Goal: Use online tool/utility: Use online tool/utility

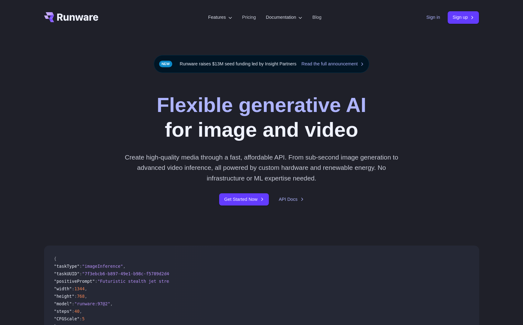
click at [437, 20] on link "Sign in" at bounding box center [433, 17] width 14 height 7
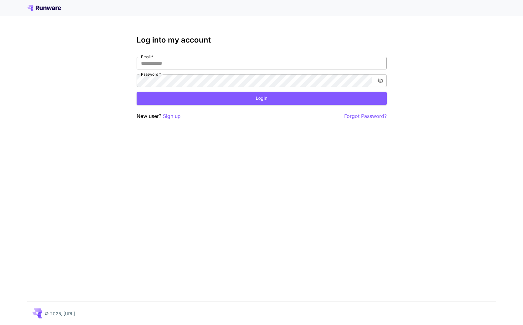
type input "**********"
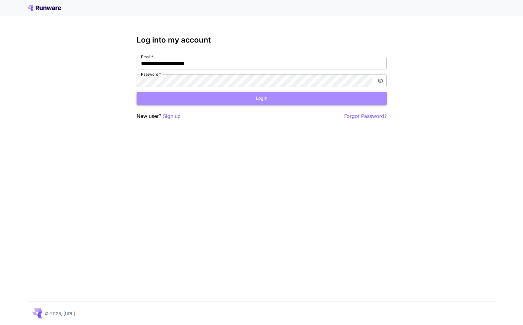
click at [240, 97] on button "Login" at bounding box center [261, 98] width 250 height 13
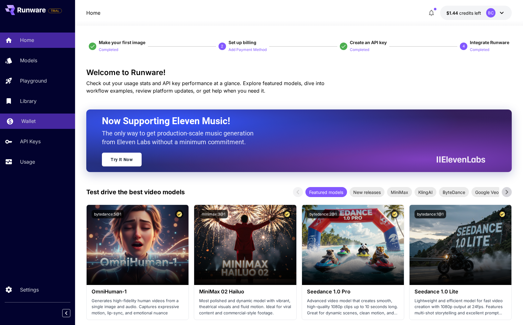
click at [47, 120] on div "Wallet" at bounding box center [45, 120] width 49 height 7
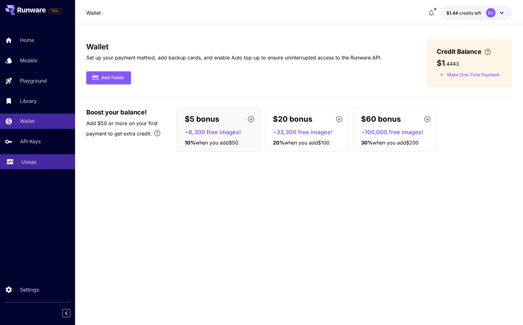
click at [41, 164] on div "Usage" at bounding box center [45, 161] width 49 height 7
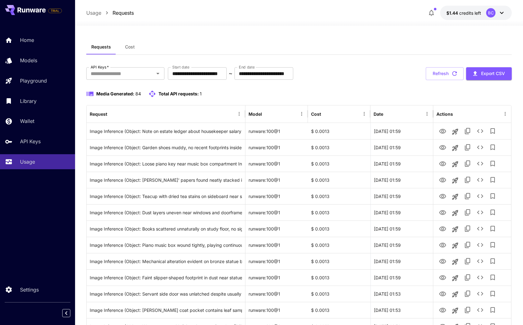
click at [131, 49] on span "Cost" at bounding box center [130, 47] width 10 height 6
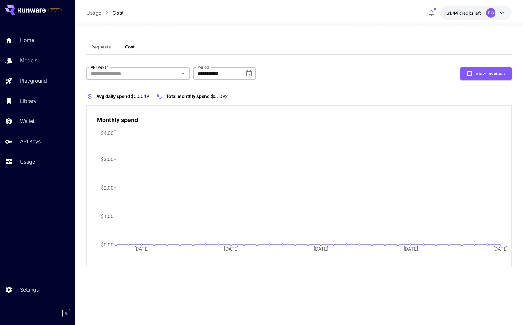
click at [93, 47] on span "Requests" at bounding box center [101, 47] width 20 height 6
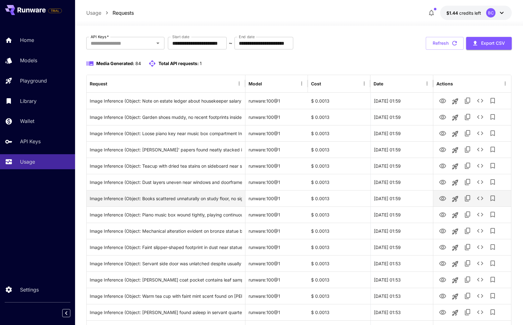
scroll to position [27, 0]
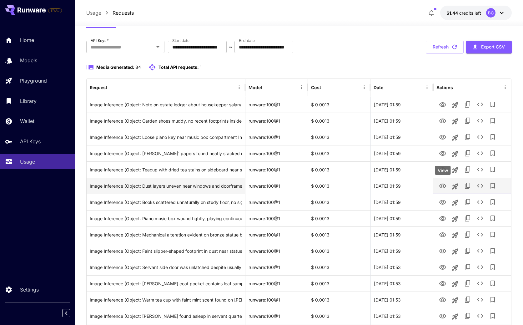
click at [442, 187] on icon "View" at bounding box center [442, 185] width 7 height 5
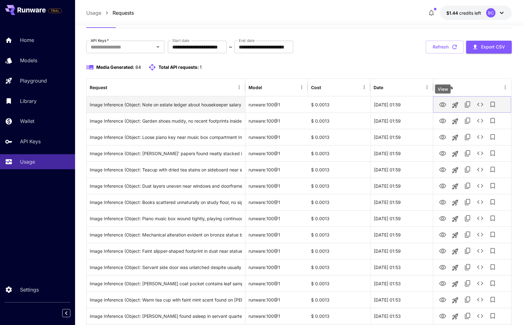
click at [441, 103] on icon "View" at bounding box center [442, 104] width 7 height 7
drag, startPoint x: 209, startPoint y: 105, endPoint x: 285, endPoint y: 107, distance: 75.6
click at [285, 107] on div "Image Inference (Object: Note on estate ledger about housekeeper salary dispute…" at bounding box center [299, 104] width 424 height 16
click at [480, 105] on icon "See details" at bounding box center [479, 104] width 7 height 7
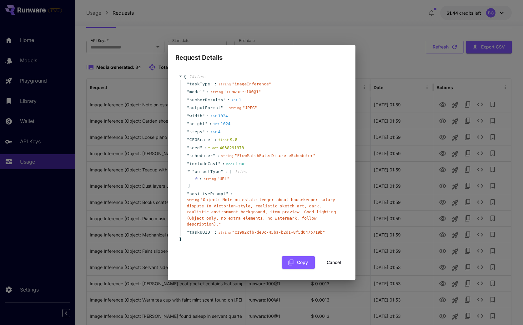
click at [145, 144] on div "Request Details { 14 item s " taskType " : string " imageInference " " model " …" at bounding box center [261, 162] width 523 height 325
click at [148, 144] on div "Request Details { 14 item s " taskType " : string " imageInference " " model " …" at bounding box center [261, 162] width 523 height 325
drag, startPoint x: 335, startPoint y: 261, endPoint x: 320, endPoint y: 253, distance: 17.7
click at [334, 261] on button "Cancel" at bounding box center [334, 262] width 28 height 13
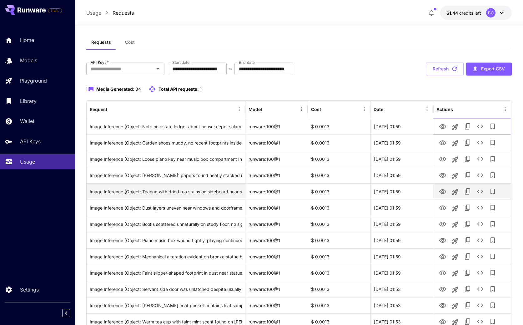
scroll to position [0, 0]
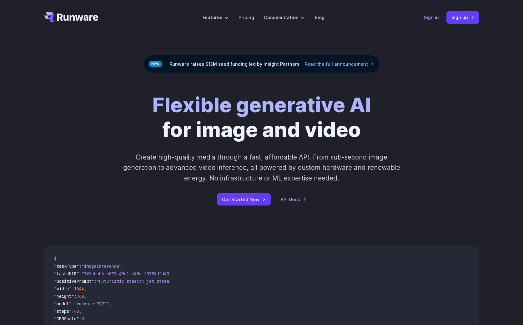
click at [438, 15] on link "Sign in" at bounding box center [431, 17] width 15 height 7
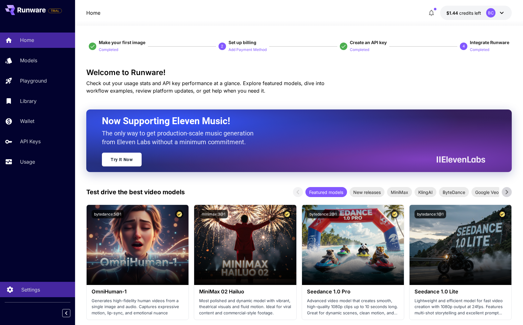
click at [23, 290] on p "Settings" at bounding box center [30, 288] width 19 height 7
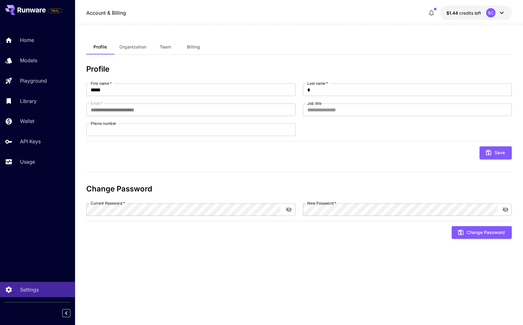
click at [139, 51] on button "Organization" at bounding box center [132, 46] width 37 height 15
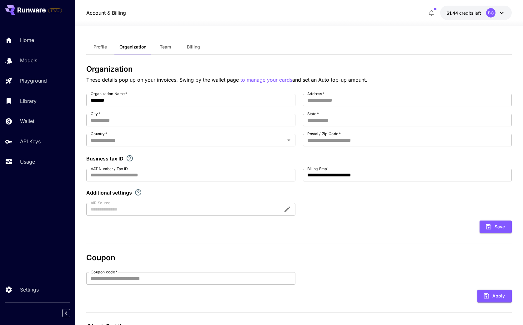
click at [170, 49] on span "Team" at bounding box center [165, 47] width 11 height 6
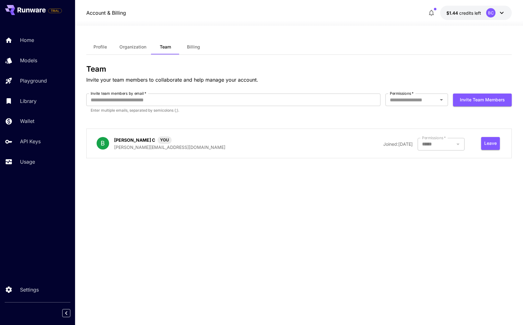
click at [195, 48] on span "Billing" at bounding box center [193, 47] width 13 height 6
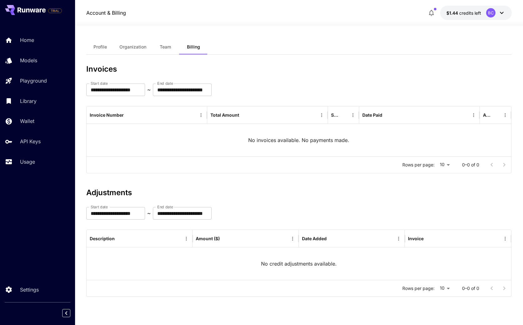
click at [506, 17] on button "$1.44 credits left BC" at bounding box center [476, 13] width 72 height 14
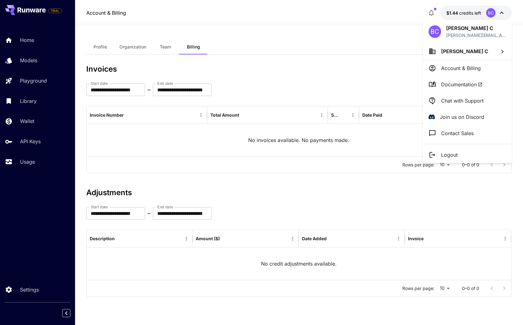
click at [475, 52] on li "[PERSON_NAME] C" at bounding box center [467, 51] width 89 height 17
click at [44, 82] on div at bounding box center [261, 162] width 523 height 325
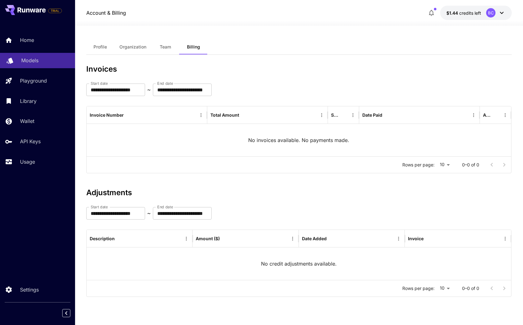
click at [45, 61] on div "Models" at bounding box center [45, 60] width 49 height 7
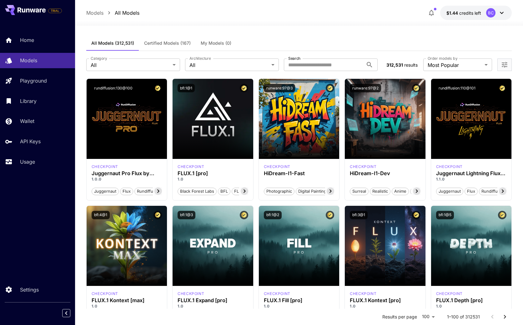
click at [206, 44] on span "My Models (0)" at bounding box center [216, 43] width 31 height 6
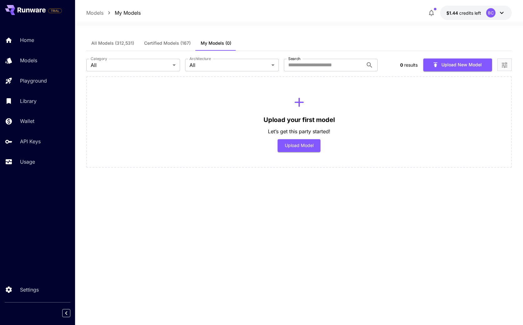
click at [120, 44] on span "All Models (312,531)" at bounding box center [112, 43] width 43 height 6
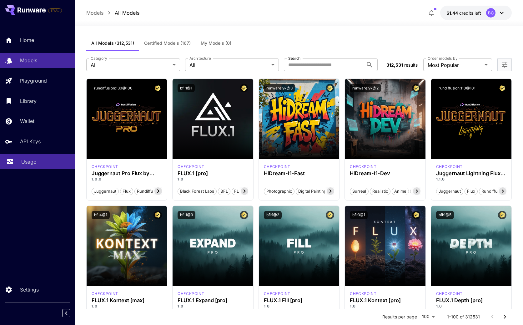
click at [30, 157] on link "Usage" at bounding box center [37, 161] width 75 height 15
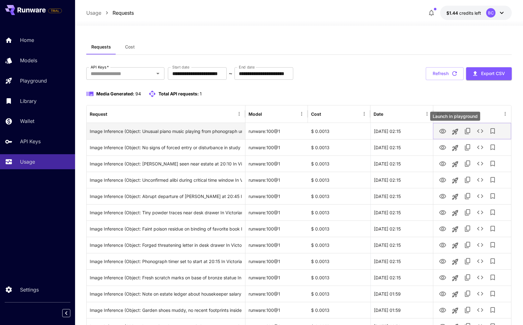
click at [455, 131] on icon "Launch in playground" at bounding box center [455, 131] width 6 height 6
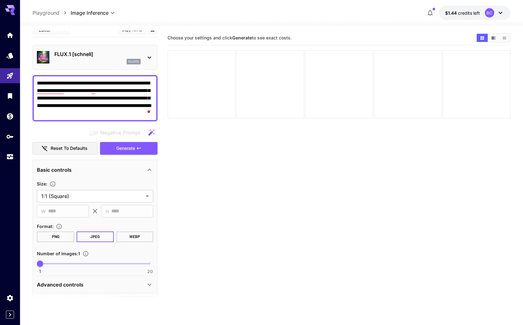
scroll to position [7, 0]
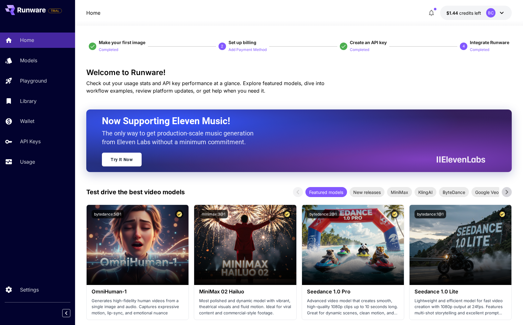
click at [496, 12] on div "BC" at bounding box center [495, 12] width 19 height 9
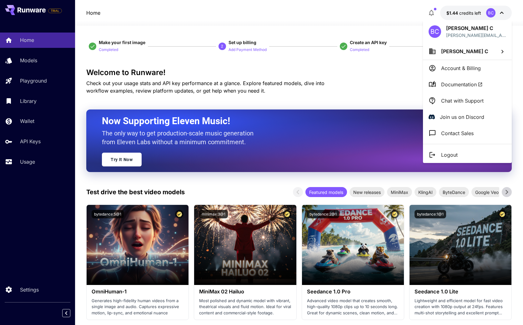
drag, startPoint x: 396, startPoint y: 73, endPoint x: 384, endPoint y: 67, distance: 13.7
click at [394, 74] on div at bounding box center [261, 162] width 523 height 325
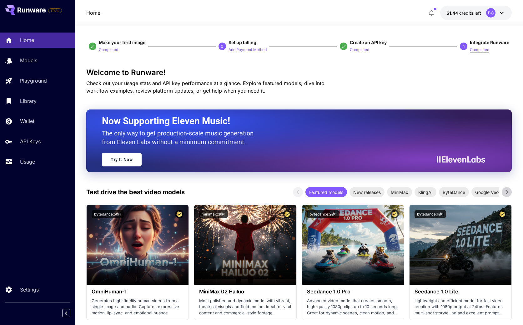
click at [484, 50] on p "Completed" at bounding box center [478, 50] width 19 height 6
click at [502, 14] on icon at bounding box center [501, 12] width 7 height 7
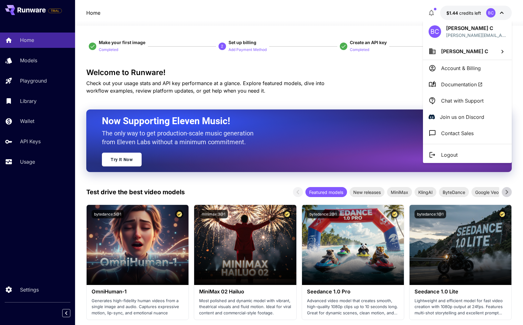
click at [424, 13] on div at bounding box center [261, 162] width 523 height 325
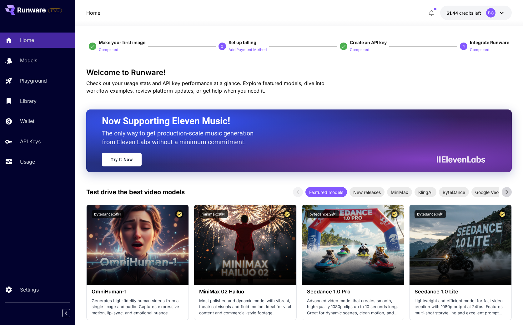
click at [431, 14] on icon "button" at bounding box center [430, 12] width 7 height 7
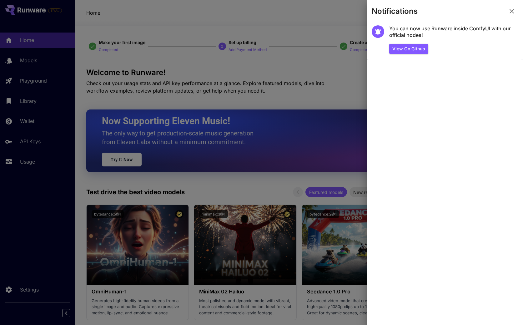
click at [10, 167] on div at bounding box center [261, 162] width 523 height 325
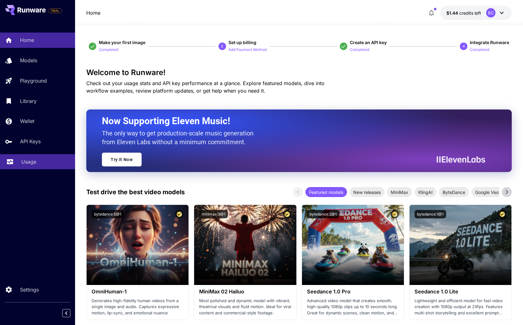
drag, startPoint x: 24, startPoint y: 162, endPoint x: 30, endPoint y: 162, distance: 5.9
click at [24, 162] on p "Usage" at bounding box center [28, 161] width 15 height 7
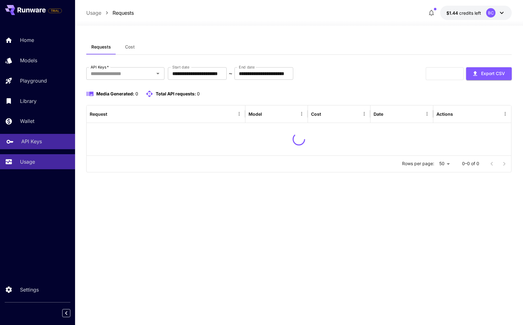
click at [38, 138] on link "API Keys" at bounding box center [37, 141] width 75 height 15
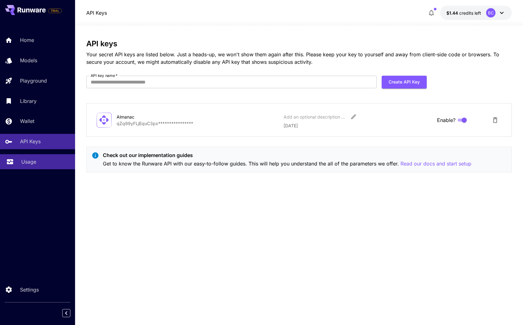
click at [41, 156] on link "Usage" at bounding box center [37, 161] width 75 height 15
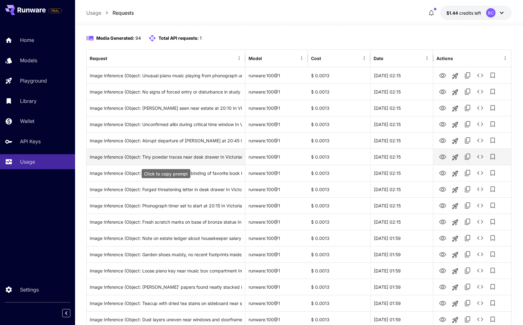
scroll to position [55, 0]
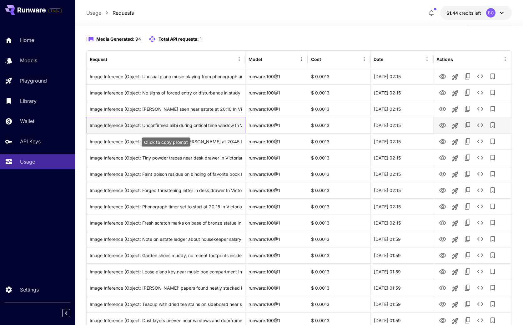
click at [181, 131] on div "Image Inference (Object: Unconfirmed alibi during critical time window In Victo…" at bounding box center [166, 125] width 152 height 16
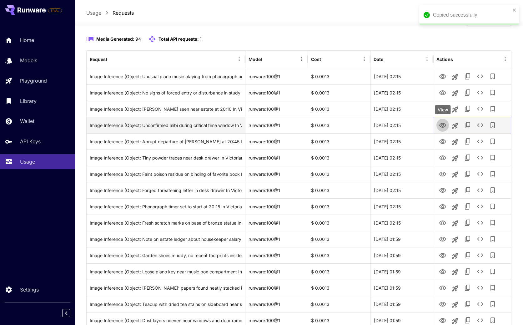
click at [445, 125] on icon "View" at bounding box center [442, 125] width 7 height 5
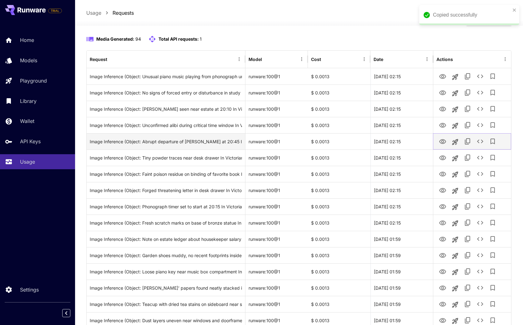
click at [439, 141] on icon "View" at bounding box center [442, 141] width 7 height 7
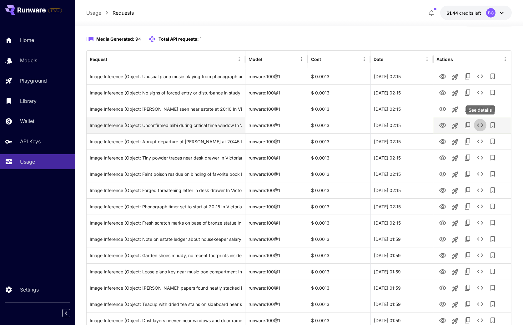
click at [477, 126] on icon "See details" at bounding box center [479, 124] width 7 height 7
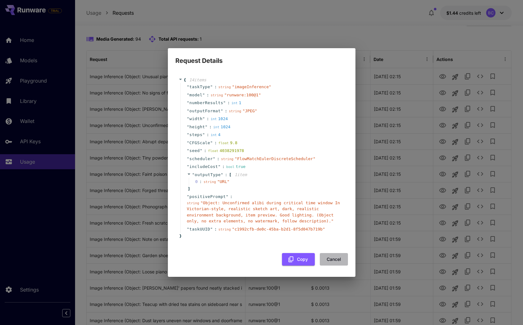
click at [337, 261] on button "Cancel" at bounding box center [334, 259] width 28 height 13
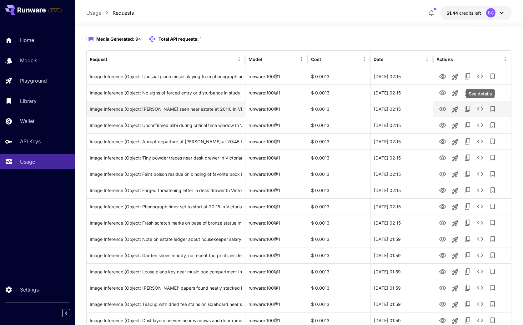
click at [479, 108] on icon "See details" at bounding box center [479, 108] width 7 height 7
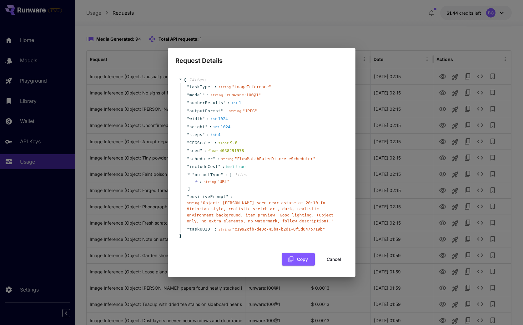
click at [334, 258] on button "Cancel" at bounding box center [334, 259] width 28 height 13
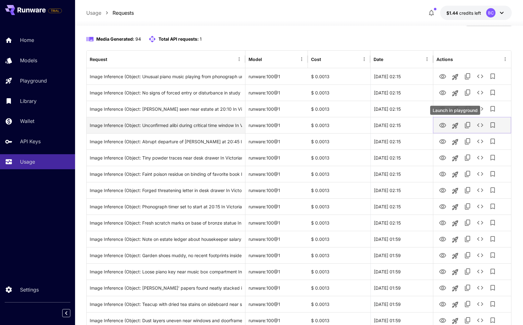
click at [459, 124] on button "Launch in playground" at bounding box center [455, 125] width 12 height 12
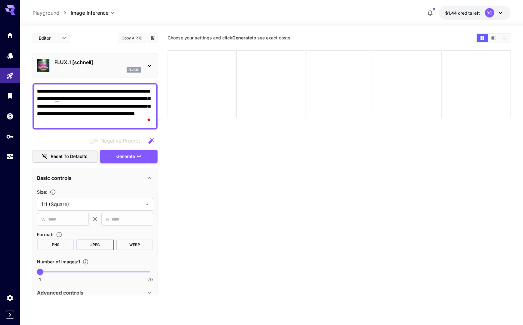
click at [130, 155] on span "Generate" at bounding box center [125, 156] width 19 height 8
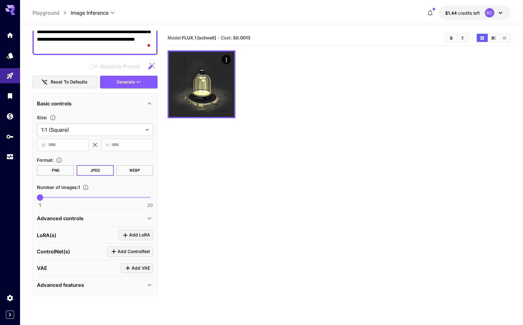
scroll to position [76, 0]
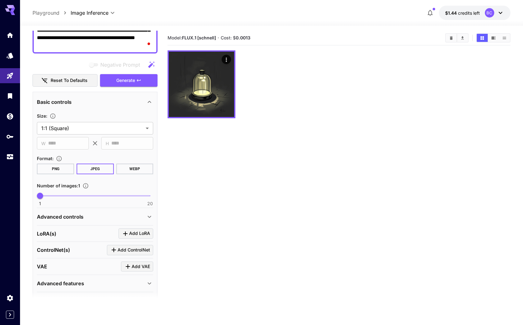
click at [137, 167] on button "WEBP" at bounding box center [134, 168] width 37 height 11
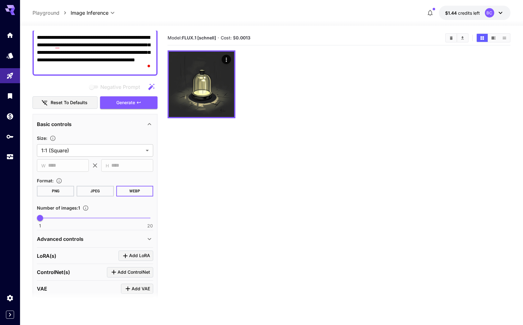
scroll to position [44, 0]
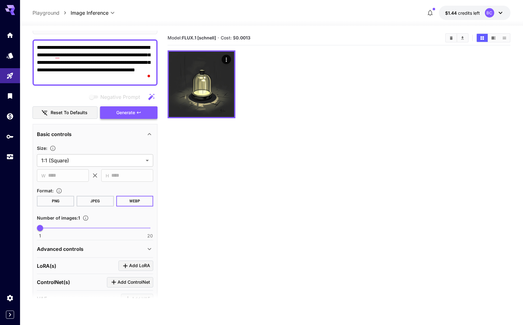
click at [127, 113] on span "Generate" at bounding box center [125, 113] width 19 height 8
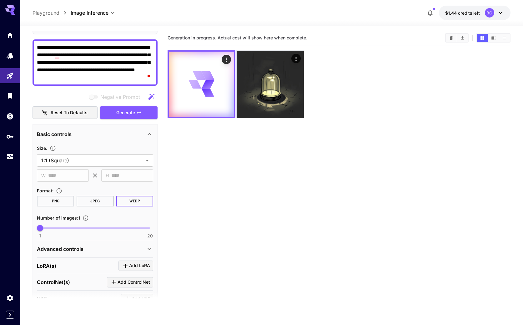
click at [430, 16] on icon "button" at bounding box center [429, 13] width 5 height 6
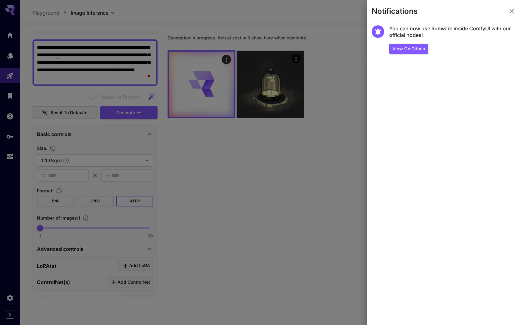
click at [511, 11] on icon "button" at bounding box center [511, 11] width 4 height 4
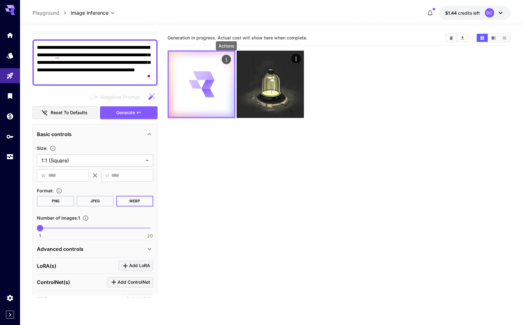
click at [225, 61] on icon "Actions" at bounding box center [226, 60] width 6 height 6
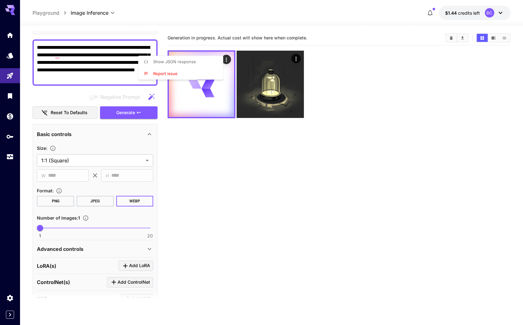
click at [205, 171] on div at bounding box center [261, 162] width 523 height 325
click at [97, 200] on button "JPEG" at bounding box center [95, 201] width 37 height 11
click at [131, 113] on span "Generate" at bounding box center [125, 113] width 19 height 8
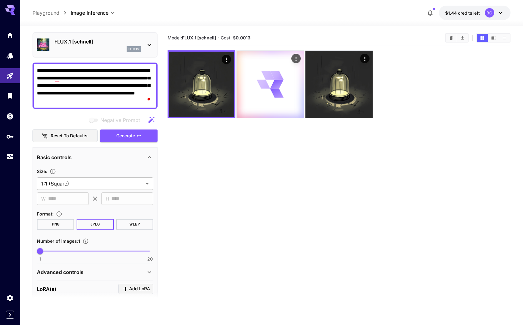
scroll to position [19, 0]
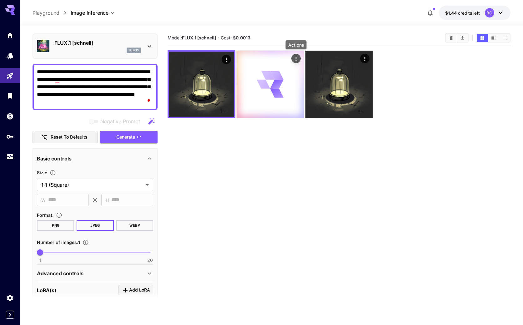
click at [294, 58] on icon "Actions" at bounding box center [296, 59] width 6 height 6
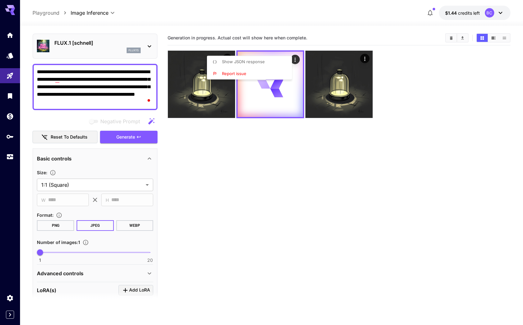
click at [272, 94] on div at bounding box center [261, 162] width 523 height 325
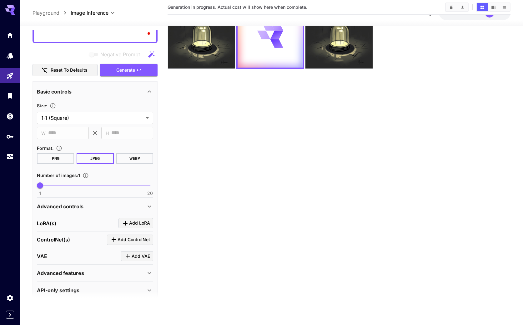
scroll to position [94, 0]
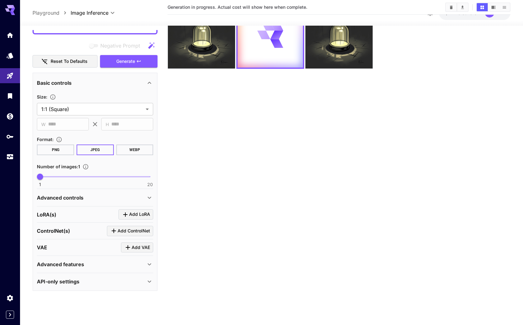
click at [136, 283] on div "API-only settings" at bounding box center [91, 280] width 109 height 7
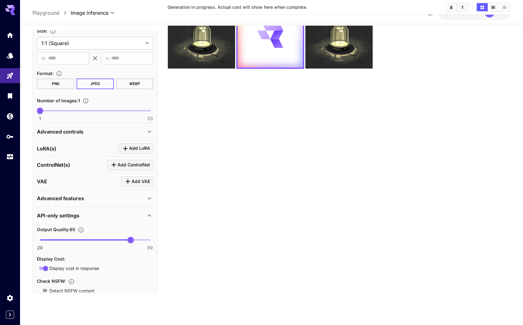
scroll to position [166, 0]
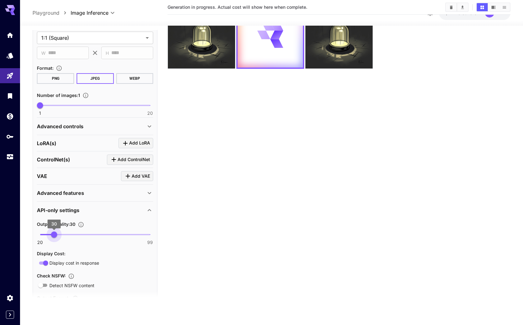
drag, startPoint x: 131, startPoint y: 235, endPoint x: 54, endPoint y: 235, distance: 76.8
click at [54, 235] on span "30" at bounding box center [54, 234] width 6 height 6
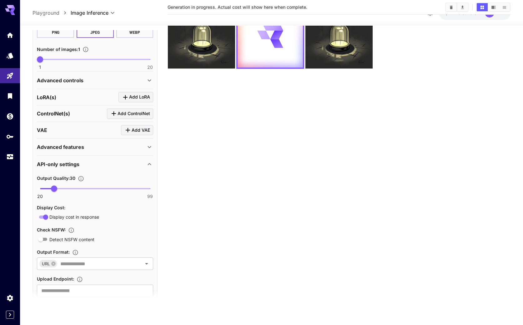
scroll to position [230, 0]
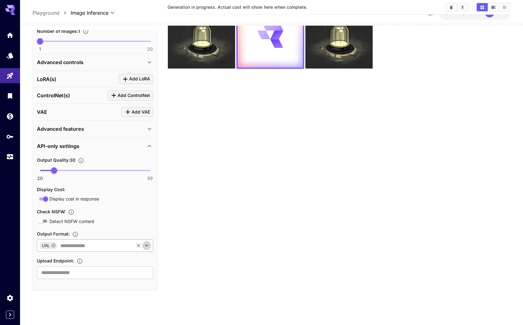
click at [145, 245] on icon "Open" at bounding box center [146, 244] width 7 height 7
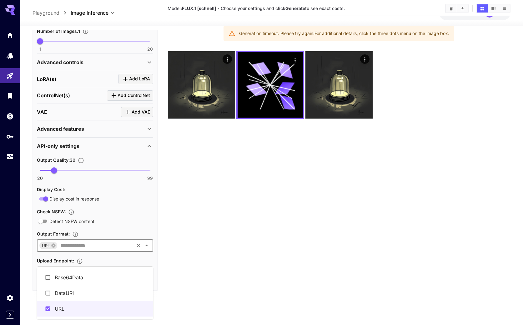
scroll to position [49, 0]
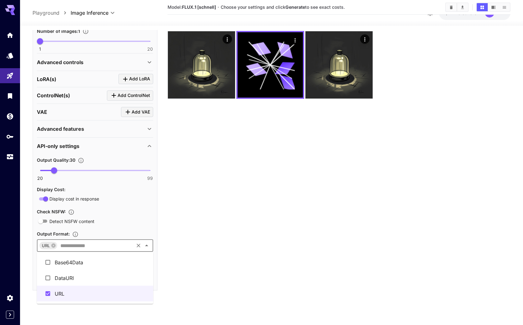
click at [145, 245] on icon "Close" at bounding box center [146, 244] width 7 height 7
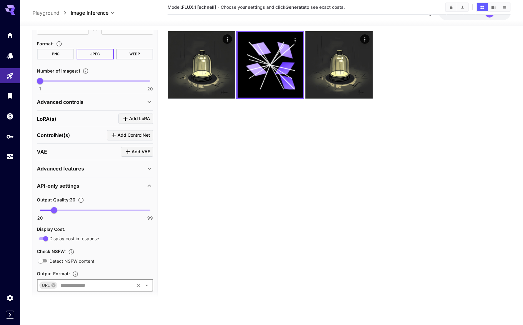
scroll to position [186, 0]
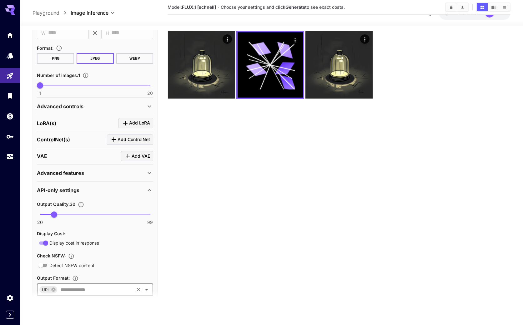
click at [139, 171] on div "Advanced features" at bounding box center [91, 172] width 109 height 7
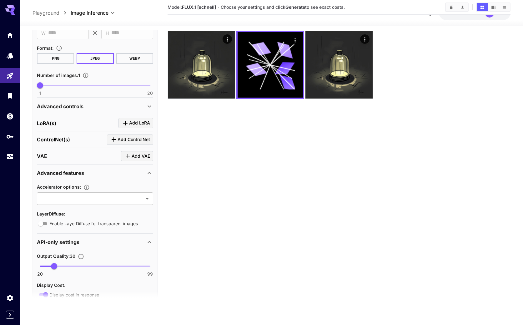
click at [139, 171] on div "Advanced features" at bounding box center [91, 172] width 109 height 7
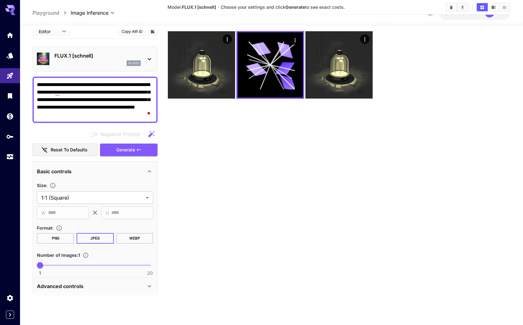
scroll to position [0, 0]
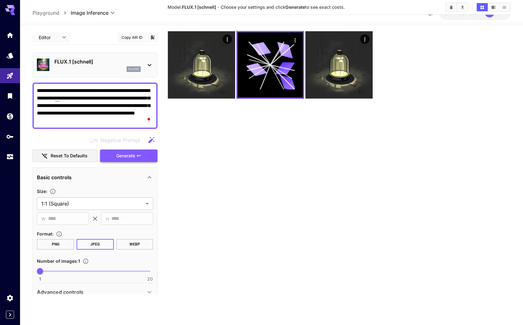
click at [132, 156] on span "Generate" at bounding box center [125, 156] width 19 height 8
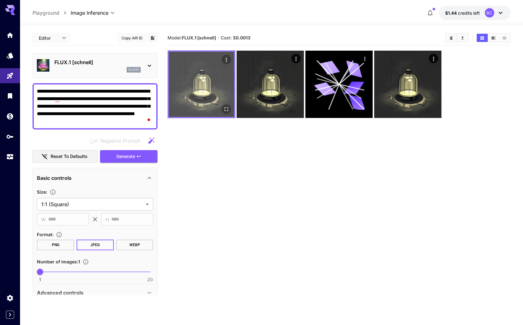
click at [212, 96] on img at bounding box center [201, 84] width 65 height 65
click at [226, 60] on icon "Actions" at bounding box center [226, 60] width 6 height 6
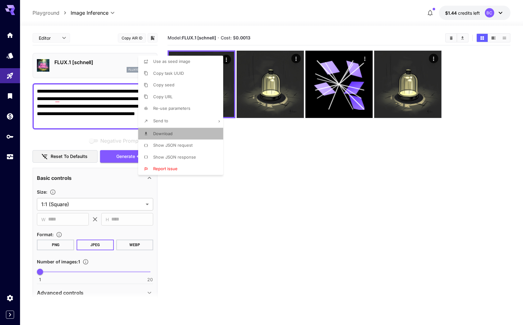
click at [187, 136] on li "Download" at bounding box center [182, 134] width 89 height 12
click at [434, 59] on div at bounding box center [261, 162] width 523 height 325
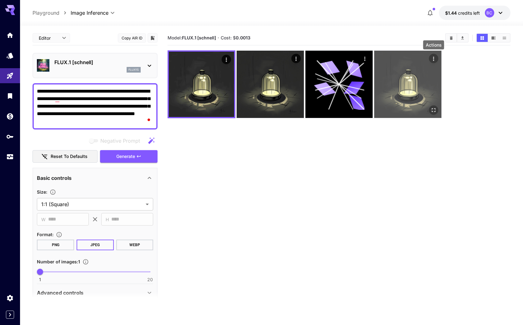
click at [431, 59] on icon "Actions" at bounding box center [433, 59] width 6 height 6
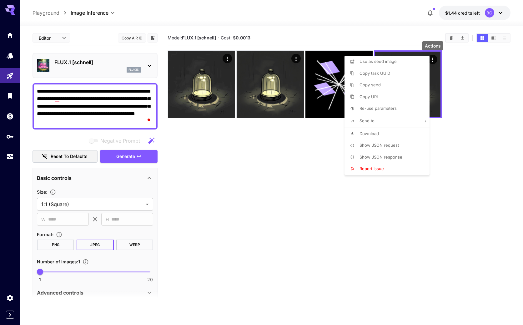
click at [383, 132] on li "Download" at bounding box center [388, 134] width 89 height 12
drag, startPoint x: 308, startPoint y: 171, endPoint x: 288, endPoint y: 178, distance: 21.9
click at [308, 171] on div at bounding box center [261, 162] width 523 height 325
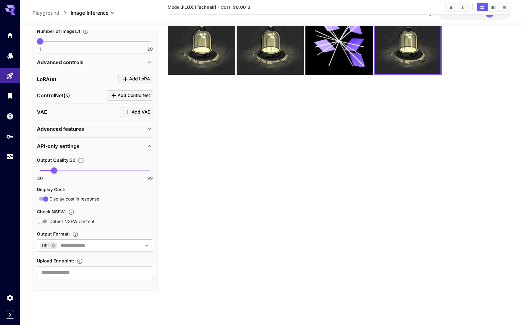
scroll to position [49, 0]
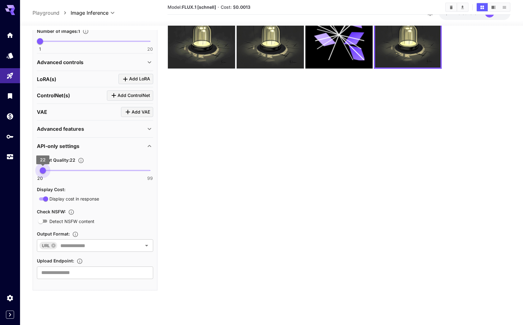
type input "**"
drag, startPoint x: 54, startPoint y: 171, endPoint x: 36, endPoint y: 172, distance: 18.5
click at [37, 172] on span "20" at bounding box center [40, 170] width 6 height 6
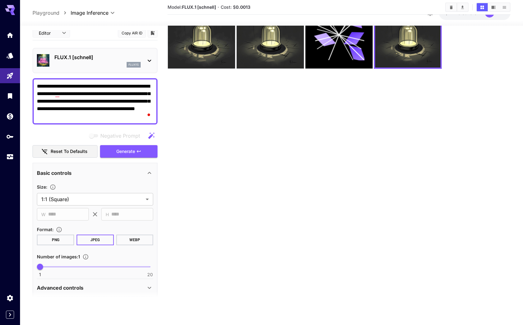
scroll to position [0, 0]
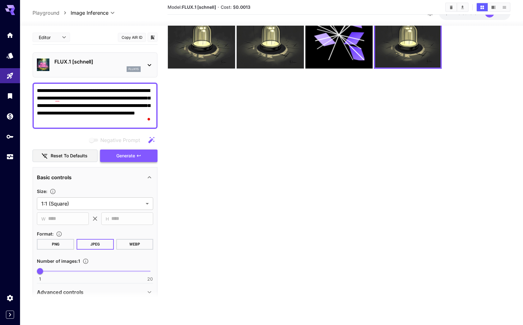
click at [124, 155] on span "Generate" at bounding box center [125, 156] width 19 height 8
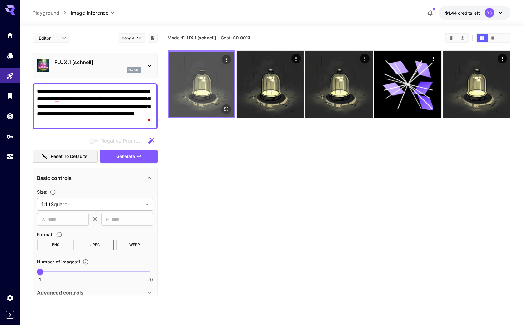
click at [224, 59] on icon "Actions" at bounding box center [226, 60] width 6 height 6
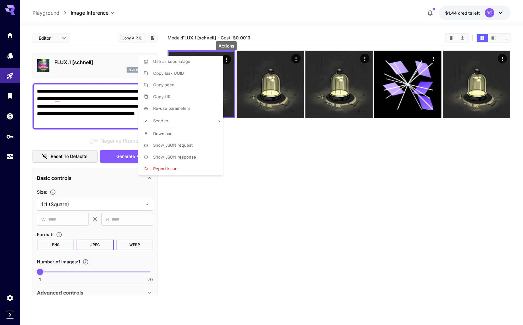
click at [182, 132] on li "Download" at bounding box center [182, 134] width 89 height 12
drag, startPoint x: 289, startPoint y: 187, endPoint x: 285, endPoint y: 188, distance: 4.7
click at [289, 187] on div at bounding box center [261, 162] width 523 height 325
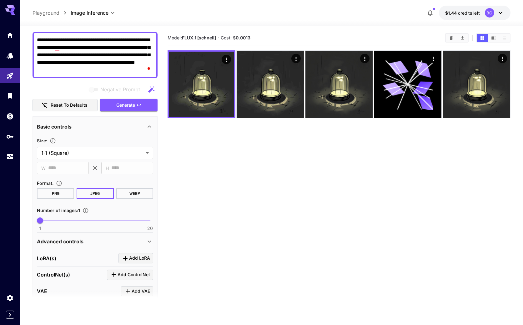
scroll to position [80, 0]
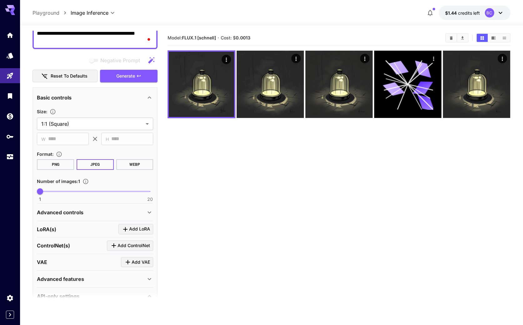
click at [58, 169] on button "PNG" at bounding box center [55, 164] width 37 height 11
click at [132, 75] on span "Generate" at bounding box center [125, 76] width 19 height 8
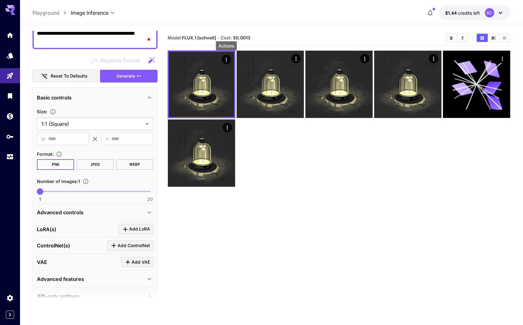
click at [224, 60] on icon "Actions" at bounding box center [226, 60] width 6 height 6
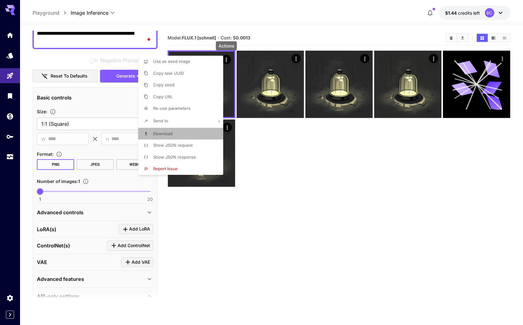
click at [188, 135] on li "Download" at bounding box center [182, 134] width 89 height 12
click at [102, 166] on div at bounding box center [261, 162] width 523 height 325
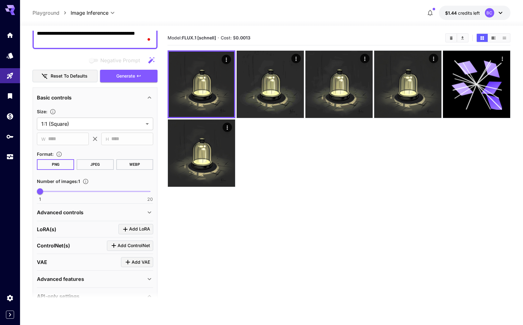
click at [98, 165] on button "JPEG" at bounding box center [95, 164] width 37 height 11
click at [133, 163] on button "WEBP" at bounding box center [134, 164] width 37 height 11
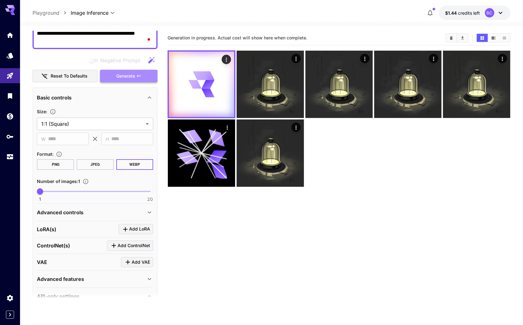
click at [134, 71] on button "Generate" at bounding box center [128, 76] width 57 height 13
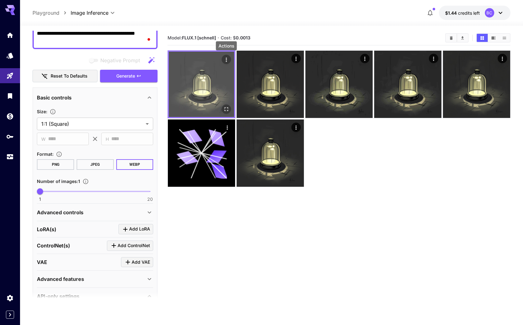
click at [225, 61] on icon "Actions" at bounding box center [226, 60] width 6 height 6
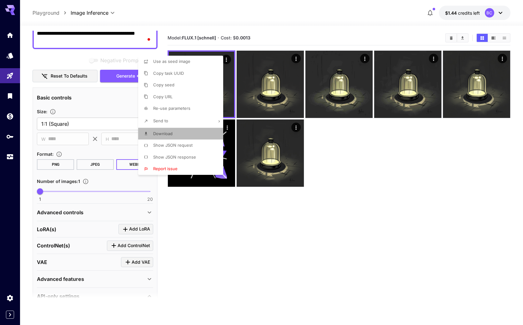
click at [185, 135] on li "Download" at bounding box center [182, 134] width 89 height 12
click at [374, 159] on div at bounding box center [261, 162] width 523 height 325
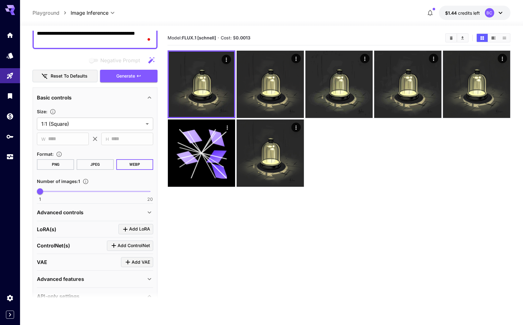
click at [100, 165] on button "JPEG" at bounding box center [95, 164] width 37 height 11
click at [96, 165] on button "JPEG" at bounding box center [95, 164] width 37 height 11
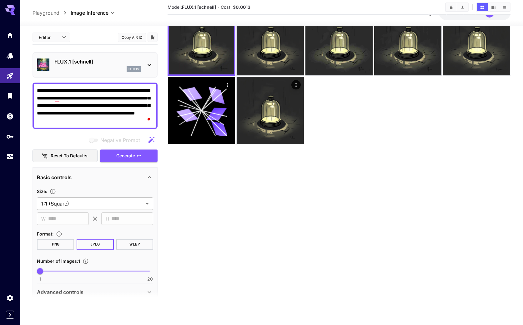
scroll to position [0, 0]
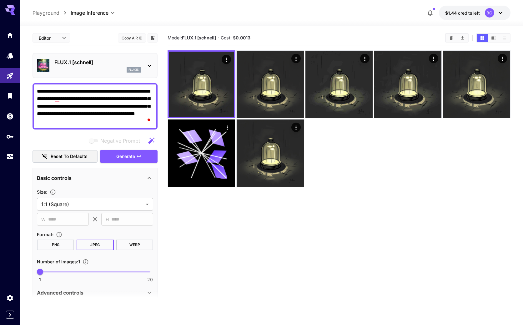
click at [62, 36] on body "**********" at bounding box center [261, 187] width 523 height 374
click at [47, 63] on span "JSON" at bounding box center [50, 61] width 27 height 7
type input "****"
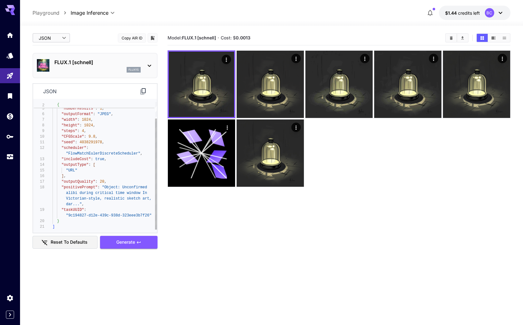
type textarea "**********"
drag, startPoint x: 110, startPoint y: 182, endPoint x: 62, endPoint y: 181, distance: 47.8
click at [62, 181] on div ""model" : "runware:100@1" , "numberResults" : 1 , "outputFormat" : "JPEG" , "wi…" at bounding box center [104, 156] width 104 height 146
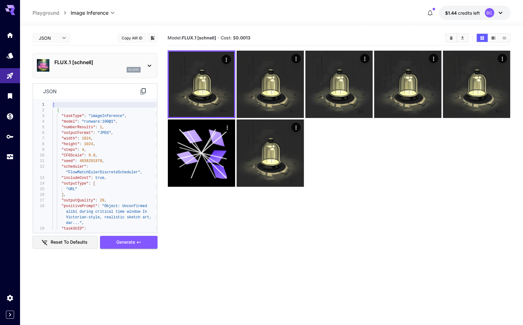
click at [40, 13] on p "Playground" at bounding box center [45, 12] width 27 height 7
click at [3, 138] on link at bounding box center [10, 136] width 20 height 15
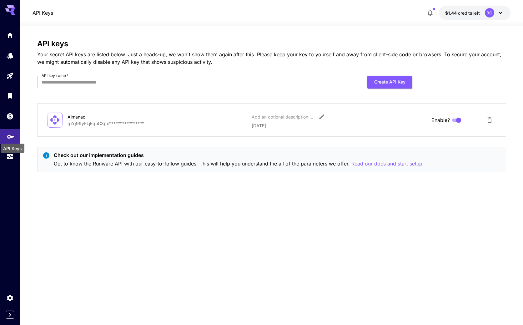
click at [7, 152] on div "API Keys" at bounding box center [13, 148] width 24 height 9
click at [7, 158] on icon "Usage" at bounding box center [10, 154] width 7 height 7
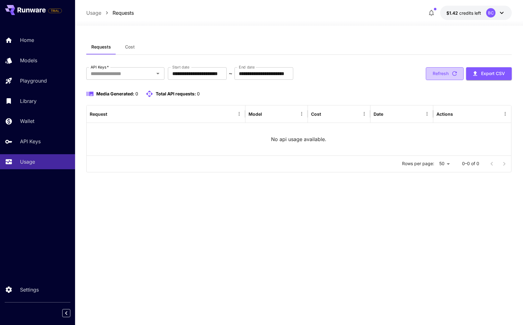
click at [454, 72] on icon "button" at bounding box center [454, 73] width 5 height 5
click at [92, 13] on p "Usage" at bounding box center [93, 12] width 15 height 7
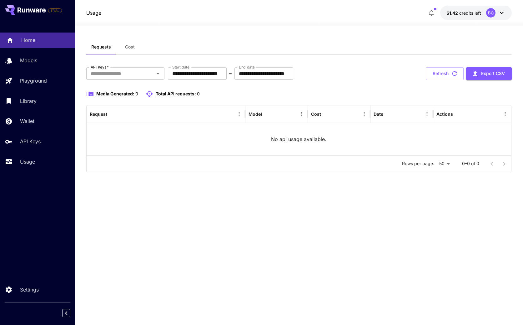
click at [27, 42] on p "Home" at bounding box center [28, 39] width 14 height 7
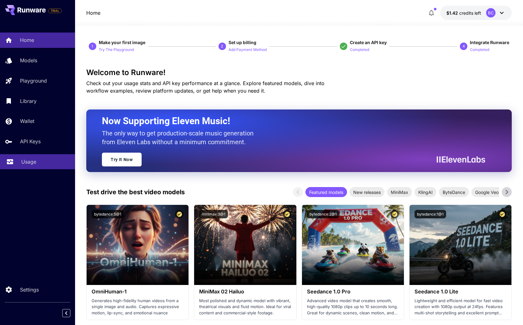
click at [29, 161] on p "Usage" at bounding box center [28, 161] width 15 height 7
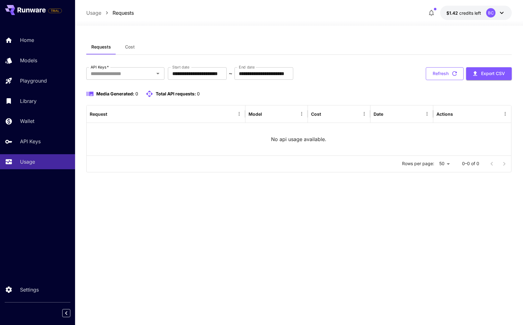
click at [451, 79] on button "Refresh" at bounding box center [444, 73] width 38 height 13
click at [148, 71] on input "API Keys   *" at bounding box center [120, 73] width 64 height 9
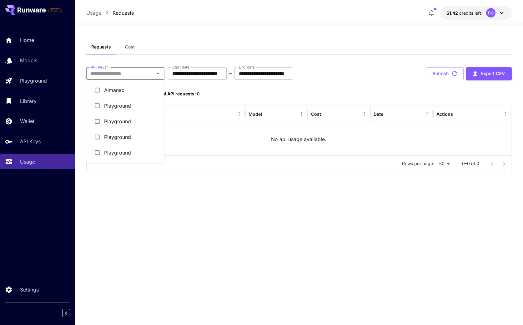
click at [127, 91] on li "Almanac" at bounding box center [125, 90] width 78 height 16
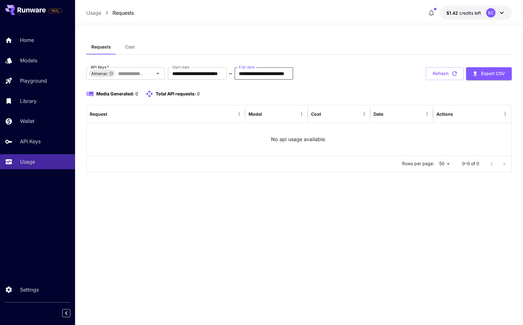
click at [273, 70] on input "**********" at bounding box center [263, 73] width 59 height 12
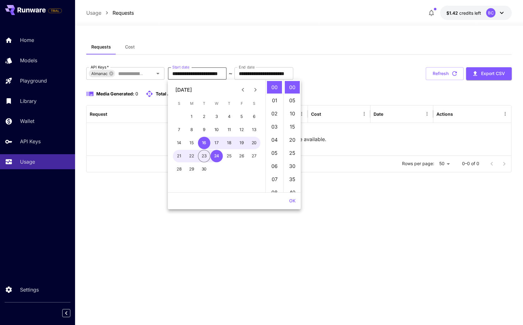
click at [199, 73] on input "**********" at bounding box center [197, 73] width 59 height 12
click at [280, 53] on div "Requests Cost" at bounding box center [298, 46] width 425 height 15
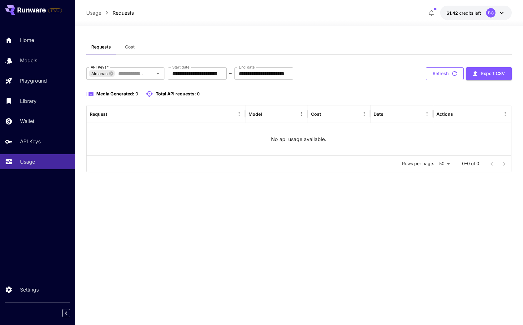
click at [445, 75] on button "Refresh" at bounding box center [444, 73] width 38 height 13
click at [129, 47] on span "Cost" at bounding box center [130, 47] width 10 height 6
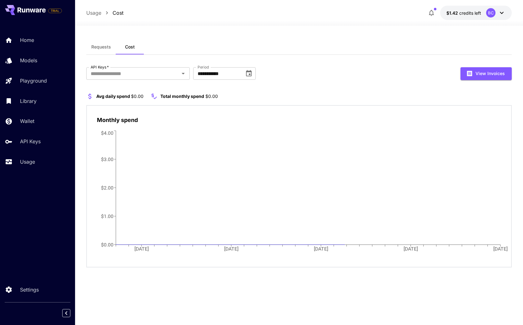
click at [104, 44] on span "Requests" at bounding box center [101, 47] width 20 height 6
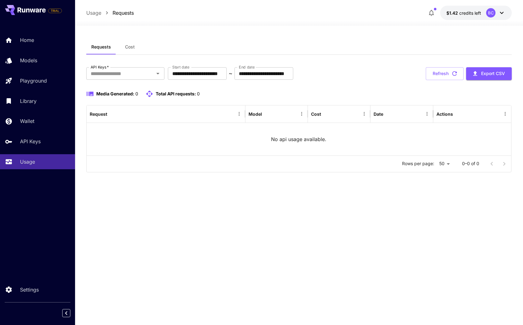
click at [128, 47] on span "Cost" at bounding box center [130, 47] width 10 height 6
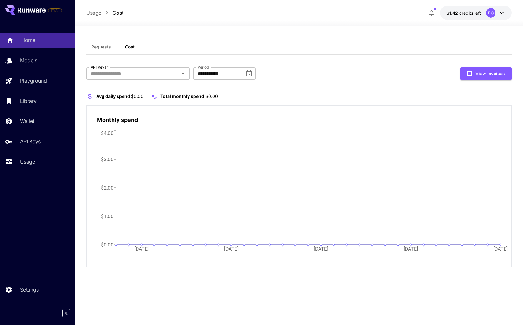
click at [31, 42] on p "Home" at bounding box center [28, 39] width 14 height 7
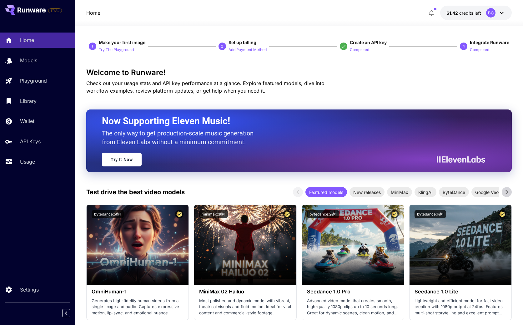
click at [28, 12] on icon at bounding box center [31, 9] width 28 height 5
click at [57, 11] on span "TRIAL" at bounding box center [54, 10] width 13 height 5
click at [56, 11] on span "TRIAL" at bounding box center [54, 10] width 13 height 5
click at [35, 287] on p "Settings" at bounding box center [30, 288] width 19 height 7
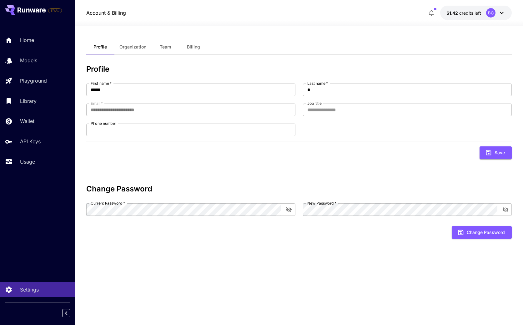
click at [489, 13] on div "BC" at bounding box center [490, 12] width 9 height 9
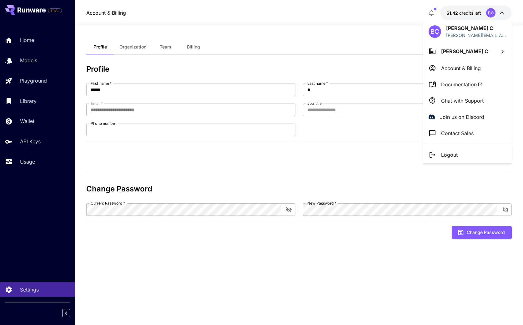
drag, startPoint x: 340, startPoint y: 13, endPoint x: 279, endPoint y: 20, distance: 61.3
click at [337, 13] on div at bounding box center [261, 162] width 523 height 325
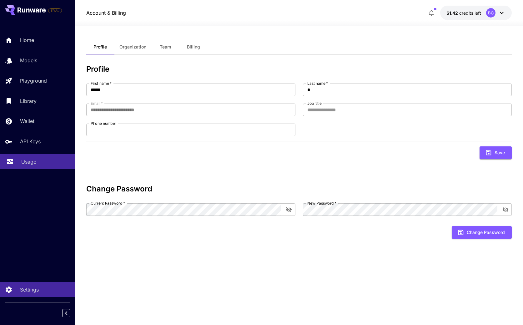
click at [25, 169] on link "Usage" at bounding box center [37, 161] width 75 height 15
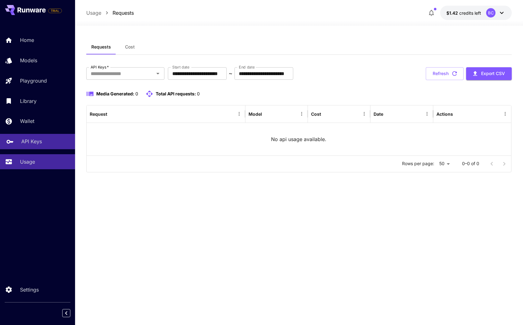
click at [46, 146] on link "API Keys" at bounding box center [37, 141] width 75 height 15
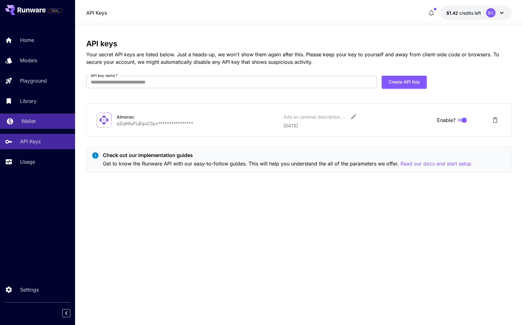
click at [30, 116] on link "Wallet" at bounding box center [37, 120] width 75 height 15
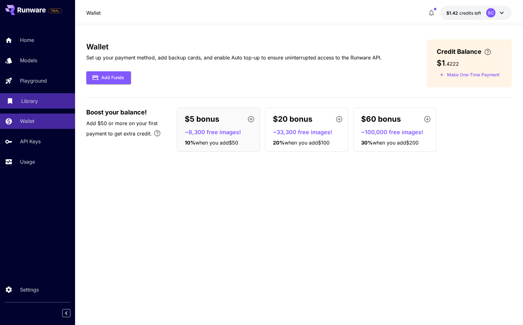
click at [30, 102] on p "Library" at bounding box center [29, 100] width 17 height 7
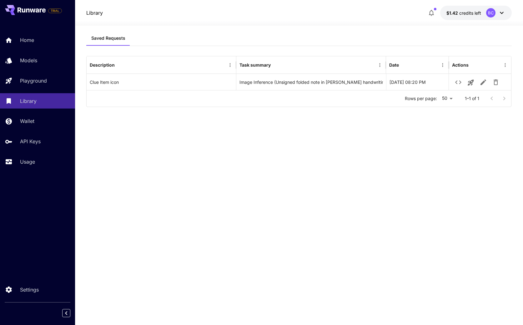
click at [504, 15] on icon at bounding box center [501, 12] width 7 height 7
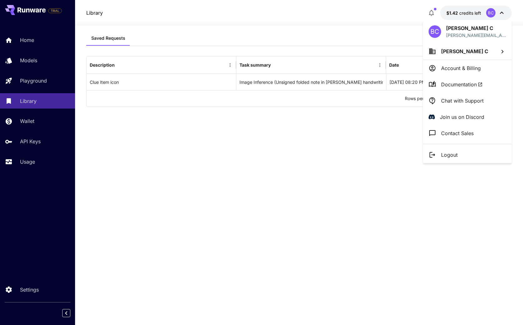
drag, startPoint x: 298, startPoint y: 187, endPoint x: 289, endPoint y: 188, distance: 8.6
click at [298, 187] on div at bounding box center [261, 162] width 523 height 325
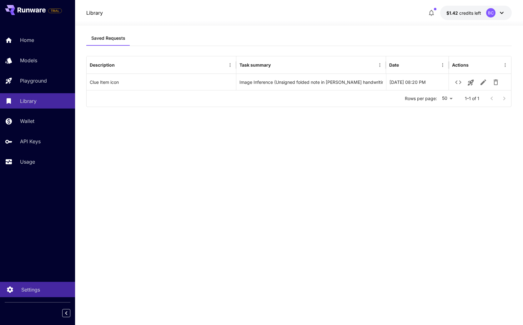
click at [46, 287] on div "Settings" at bounding box center [45, 288] width 49 height 7
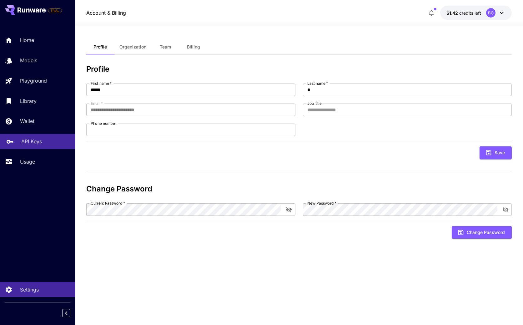
click at [34, 142] on p "API Keys" at bounding box center [31, 140] width 21 height 7
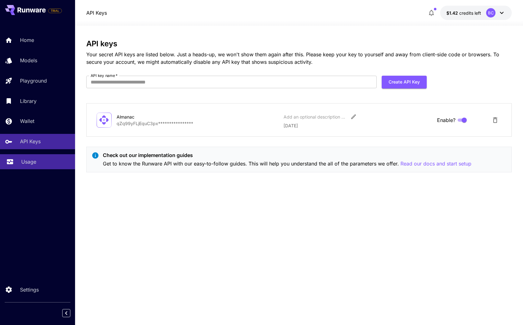
click at [22, 159] on p "Usage" at bounding box center [28, 161] width 15 height 7
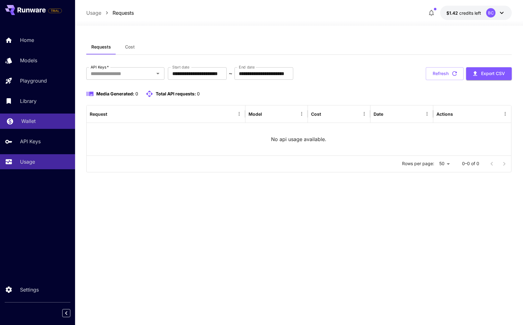
click at [26, 115] on link "Wallet" at bounding box center [37, 120] width 75 height 15
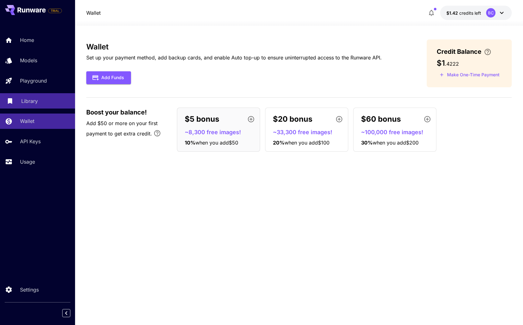
click at [38, 104] on div "Library" at bounding box center [45, 100] width 49 height 7
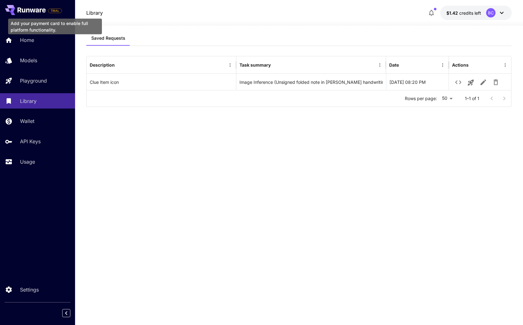
click at [57, 9] on span "TRIAL" at bounding box center [54, 10] width 13 height 5
click at [26, 7] on icon at bounding box center [31, 9] width 28 height 5
click at [494, 14] on div "BC" at bounding box center [490, 12] width 9 height 9
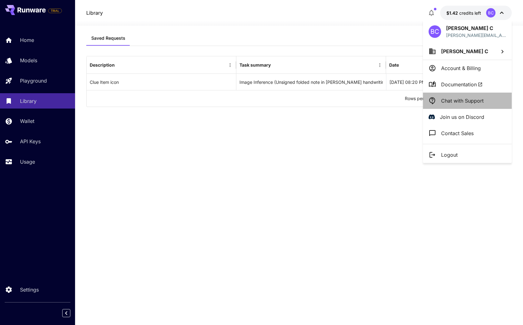
click at [467, 102] on p "Chat with Support" at bounding box center [462, 100] width 42 height 7
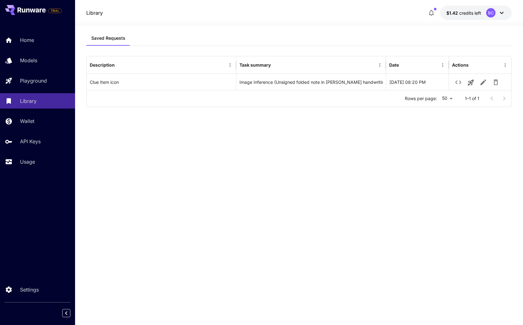
click at [281, 166] on div "Saved Requests Description Task summary Date Actions Clue Item icon Image Infer…" at bounding box center [298, 171] width 425 height 280
click at [354, 139] on div "Saved Requests Description Task summary Date Actions Clue Item icon Image Infer…" at bounding box center [298, 171] width 425 height 280
click at [500, 14] on icon at bounding box center [501, 12] width 7 height 7
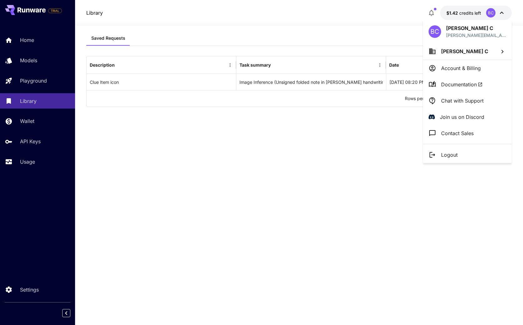
click at [360, 153] on div at bounding box center [261, 162] width 523 height 325
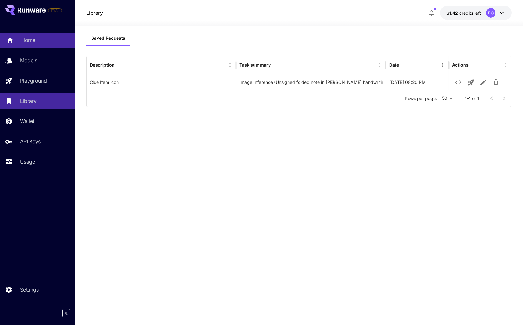
click at [43, 40] on div "Home" at bounding box center [45, 39] width 49 height 7
